Goal: Navigation & Orientation: Find specific page/section

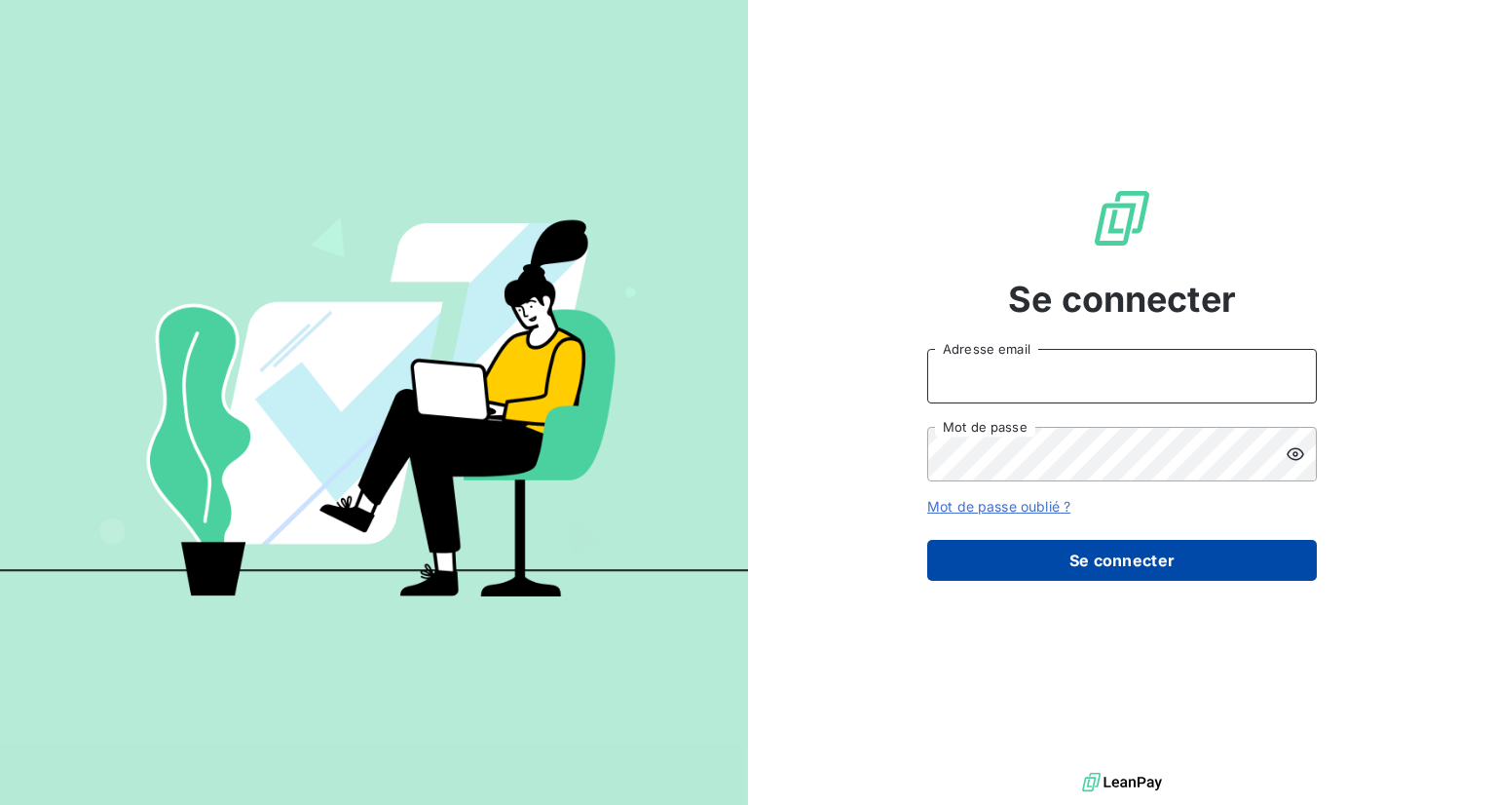
type input "[PERSON_NAME][EMAIL_ADDRESS][DOMAIN_NAME]"
click at [1165, 555] on button "Se connecter" at bounding box center [1122, 560] width 390 height 41
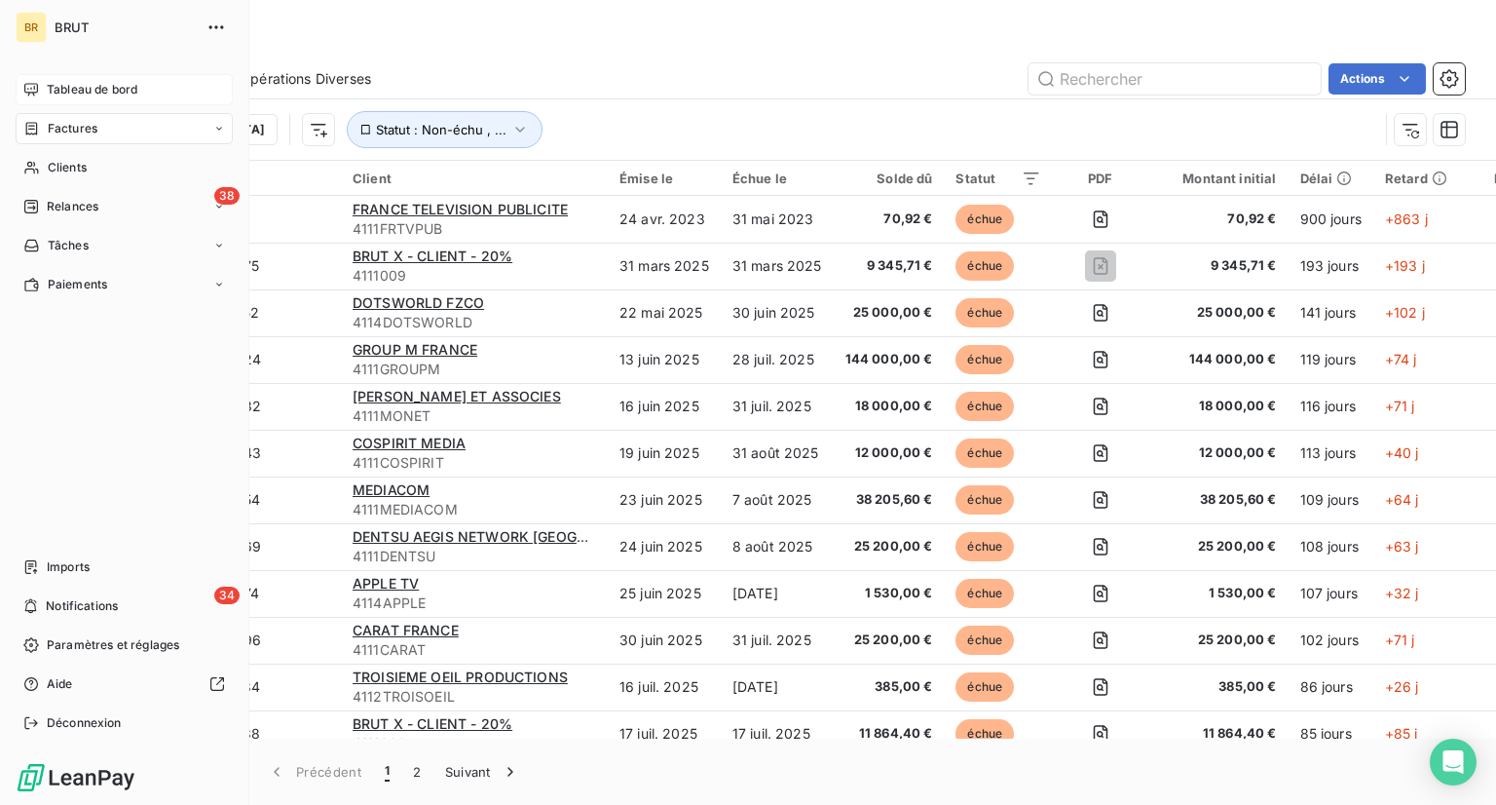
click at [29, 98] on div "Tableau de bord" at bounding box center [124, 89] width 217 height 31
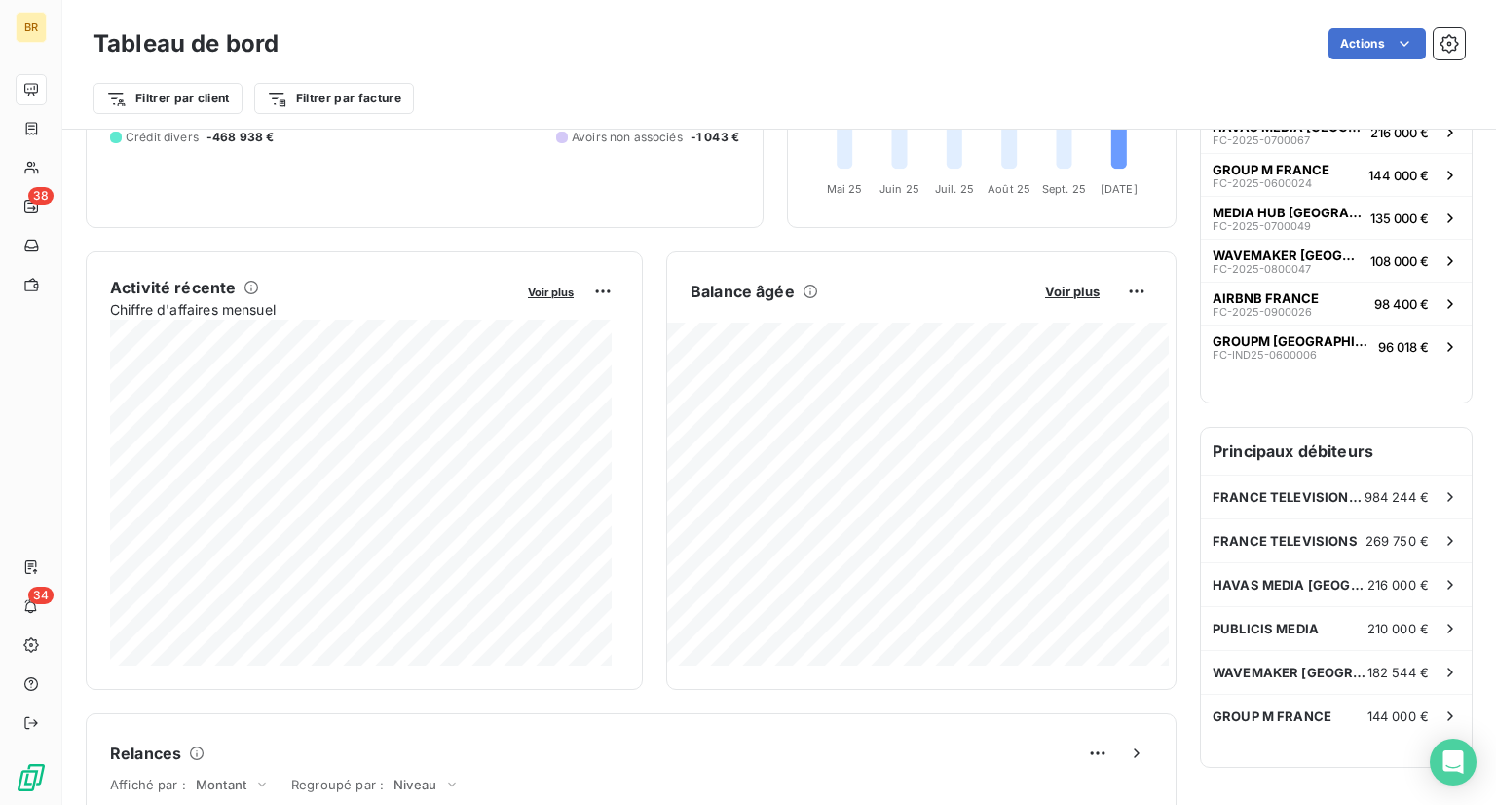
scroll to position [273, 0]
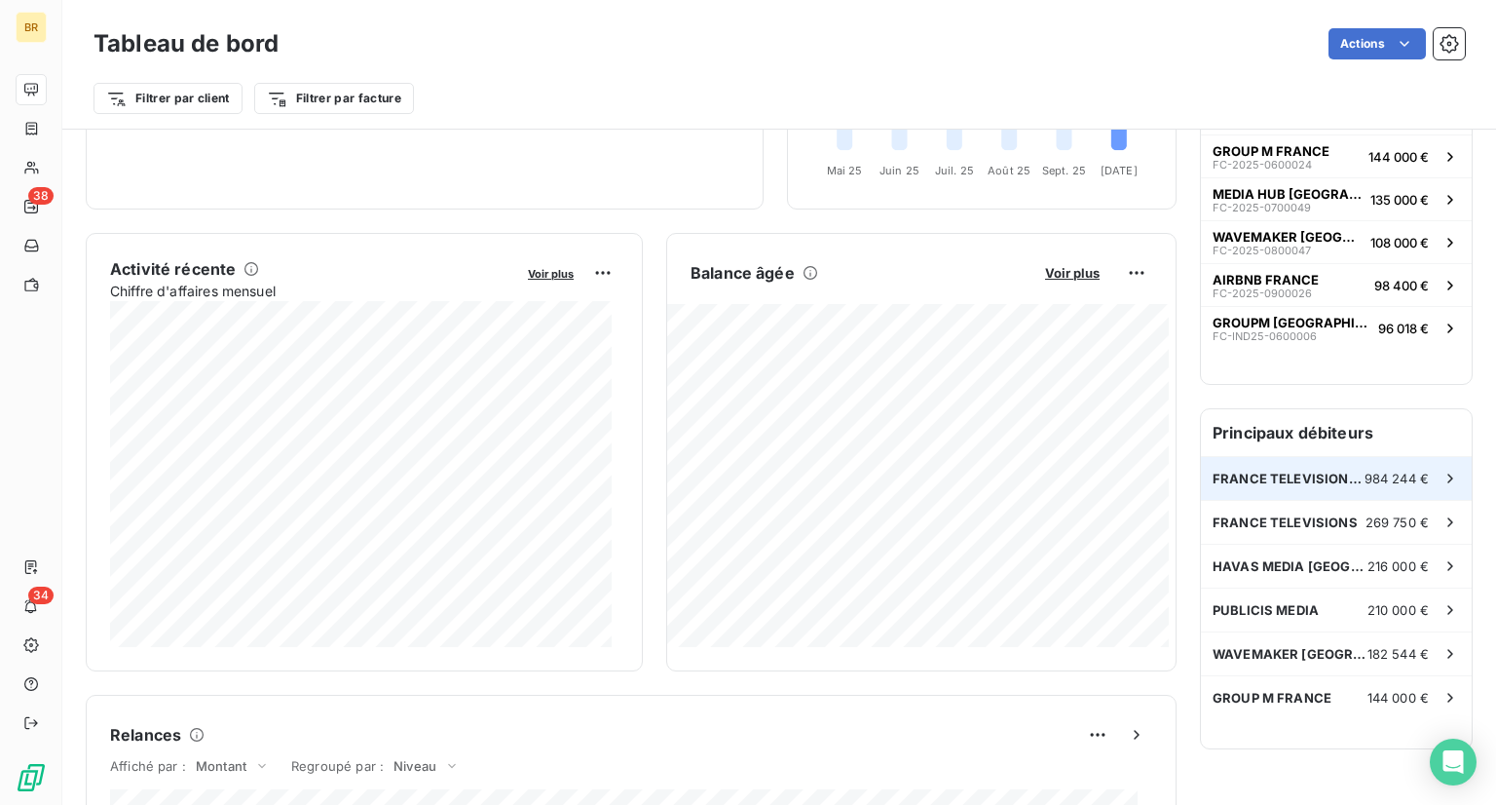
click at [1265, 474] on span "FRANCE TELEVISION PUBLICITE" at bounding box center [1289, 479] width 152 height 16
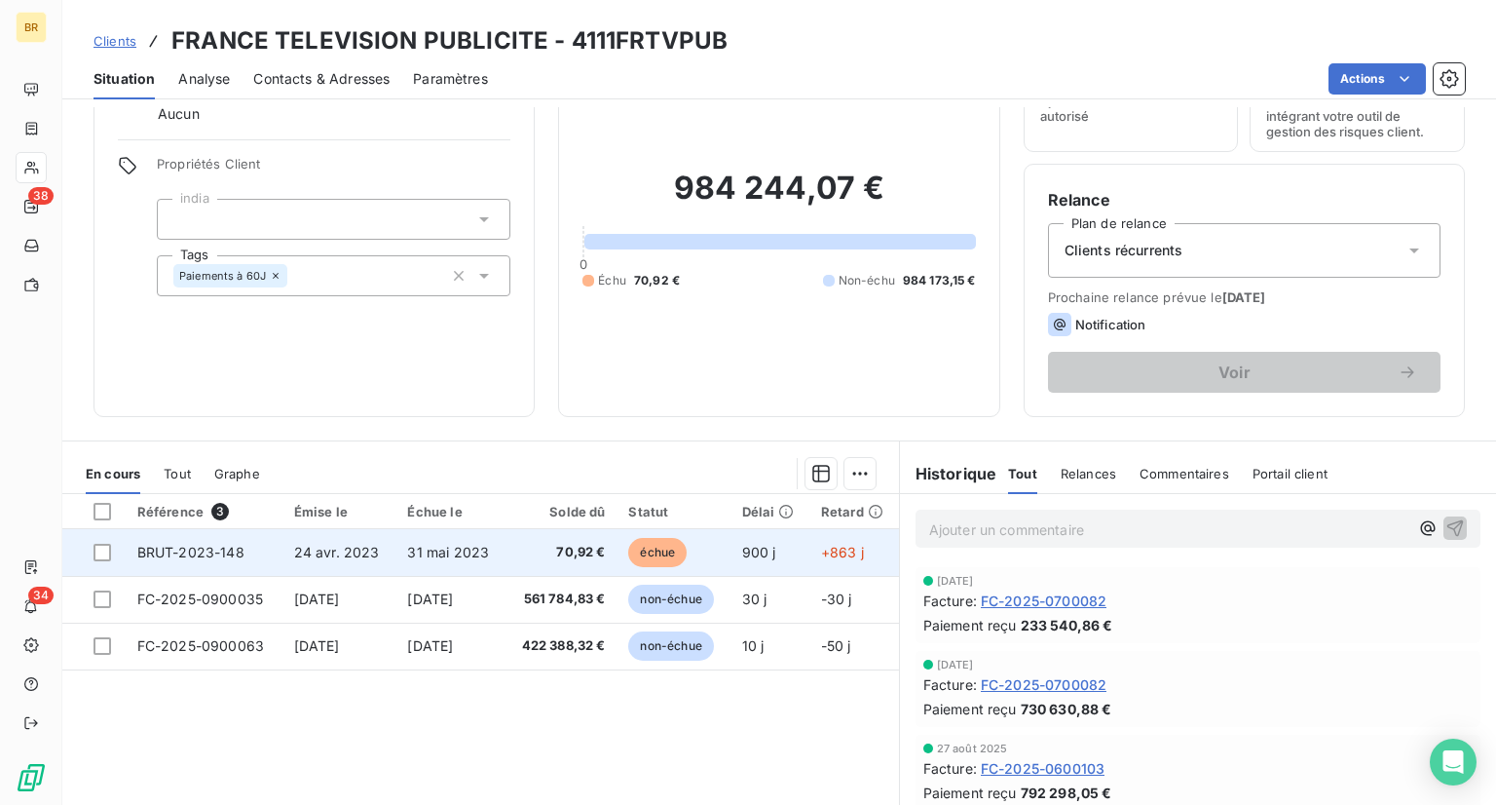
scroll to position [104, 0]
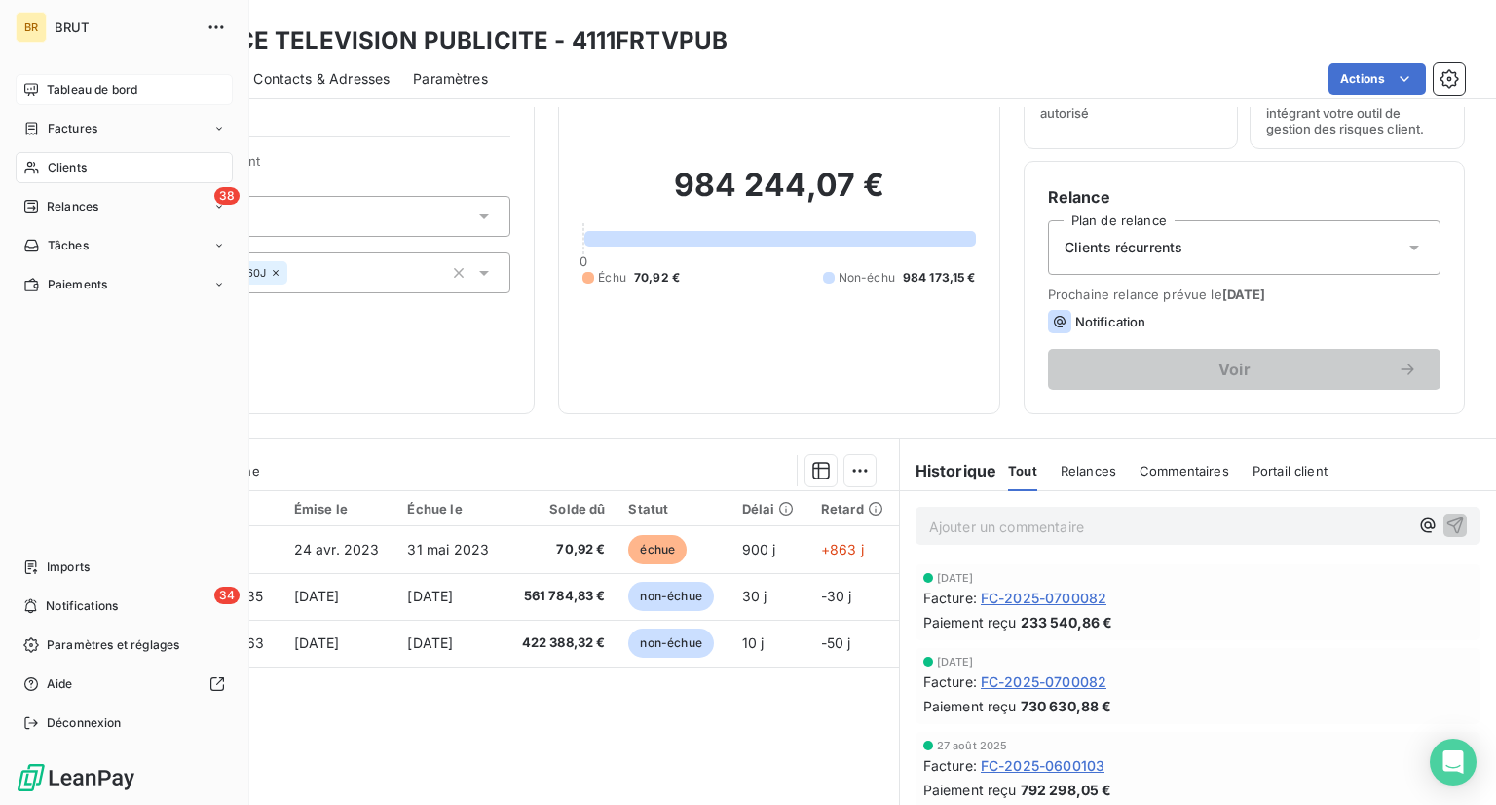
click at [76, 98] on div "Tableau de bord" at bounding box center [124, 89] width 217 height 31
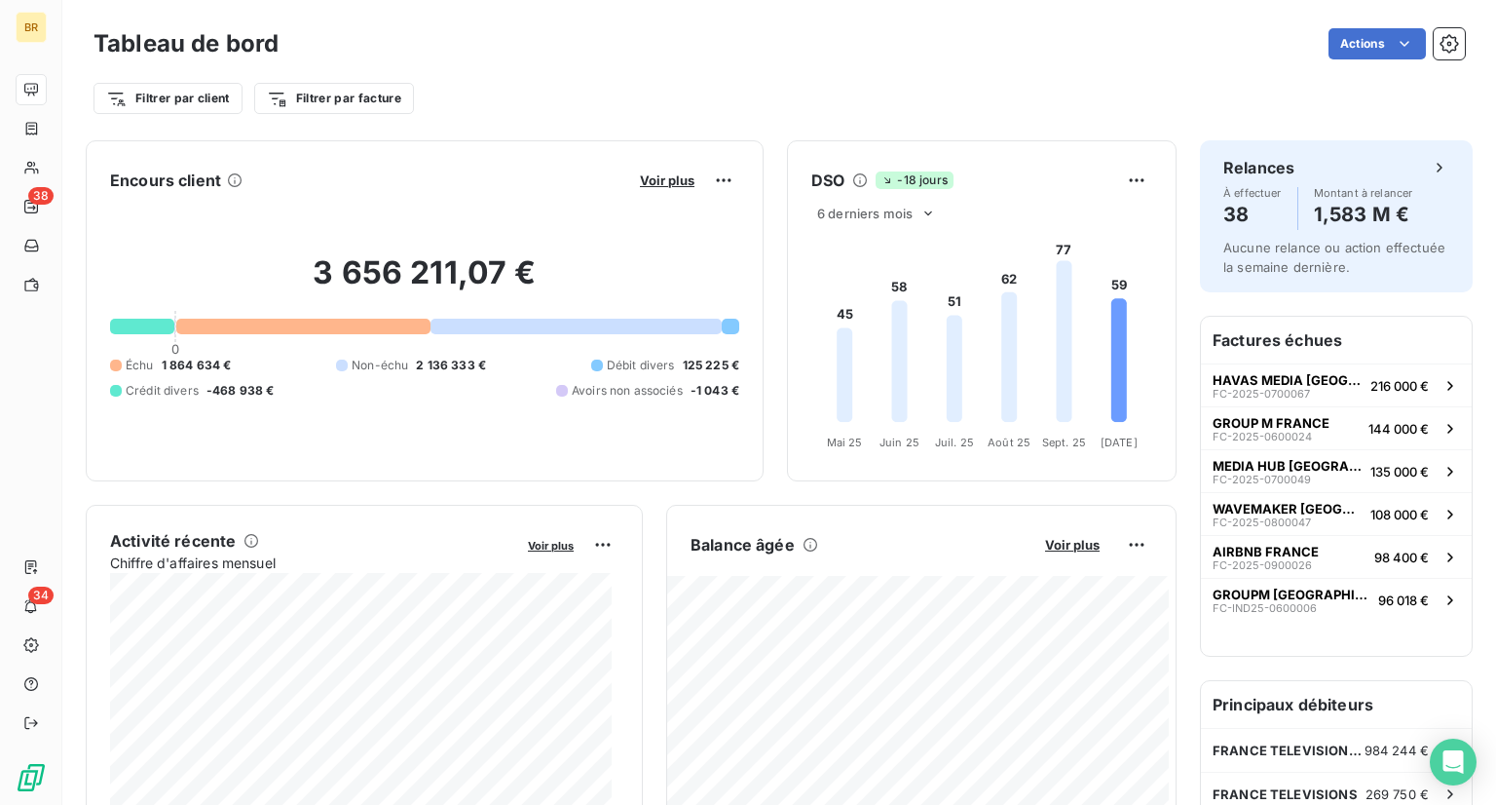
scroll to position [1, 0]
click at [921, 216] on icon at bounding box center [929, 214] width 16 height 16
click at [827, 281] on div at bounding box center [836, 289] width 19 height 19
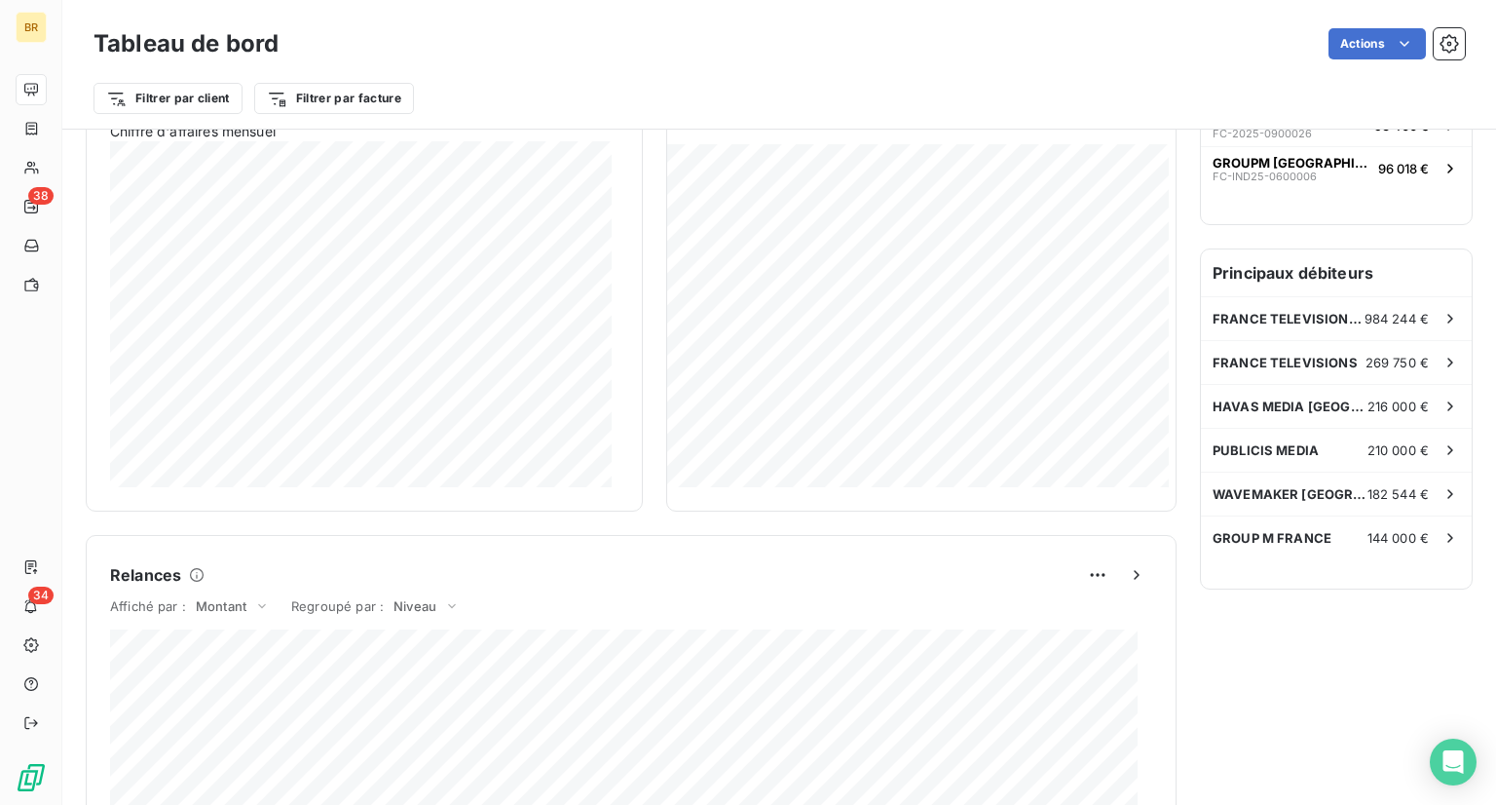
scroll to position [0, 0]
